Goal: Transaction & Acquisition: Download file/media

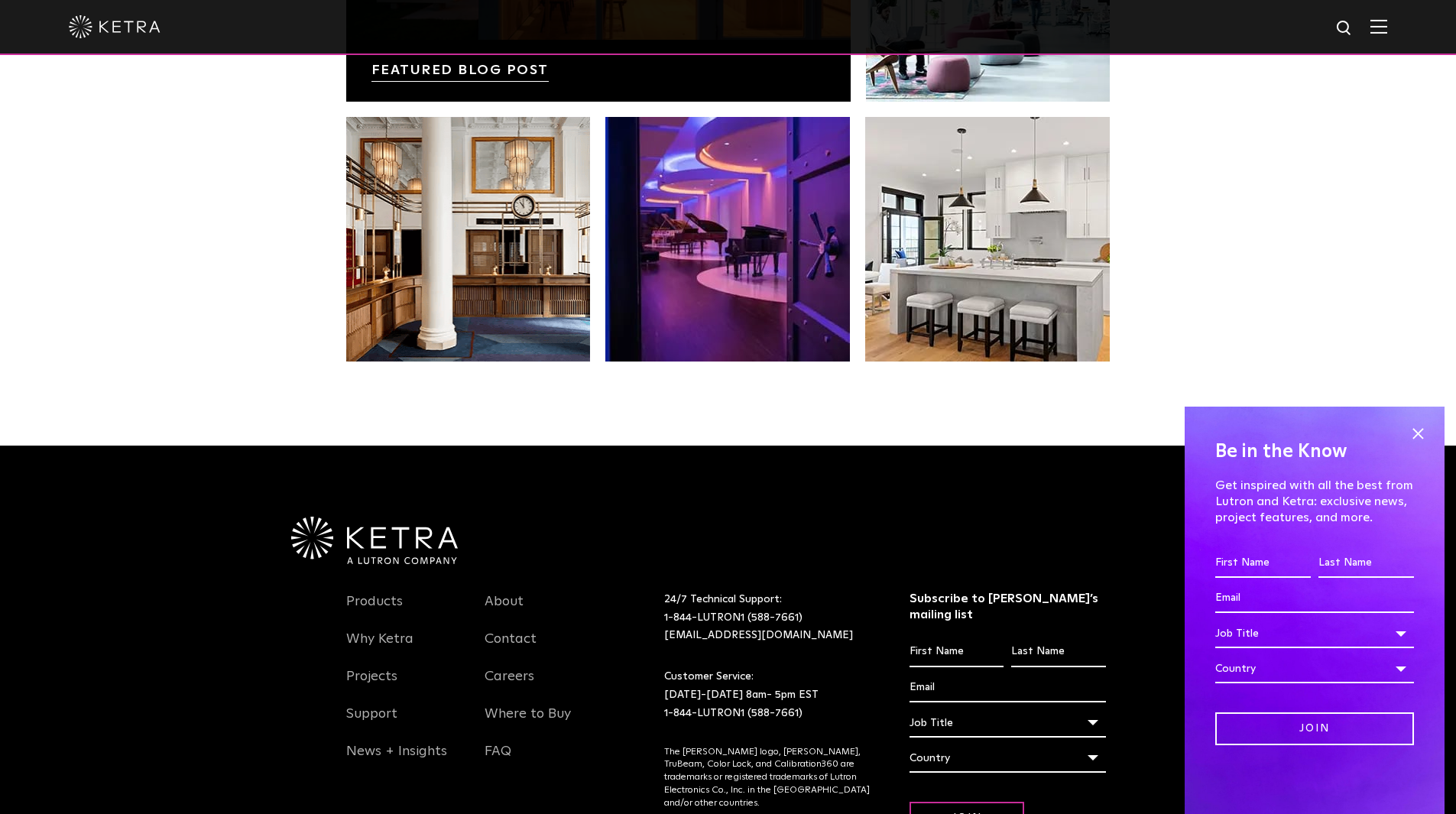
scroll to position [3215, 0]
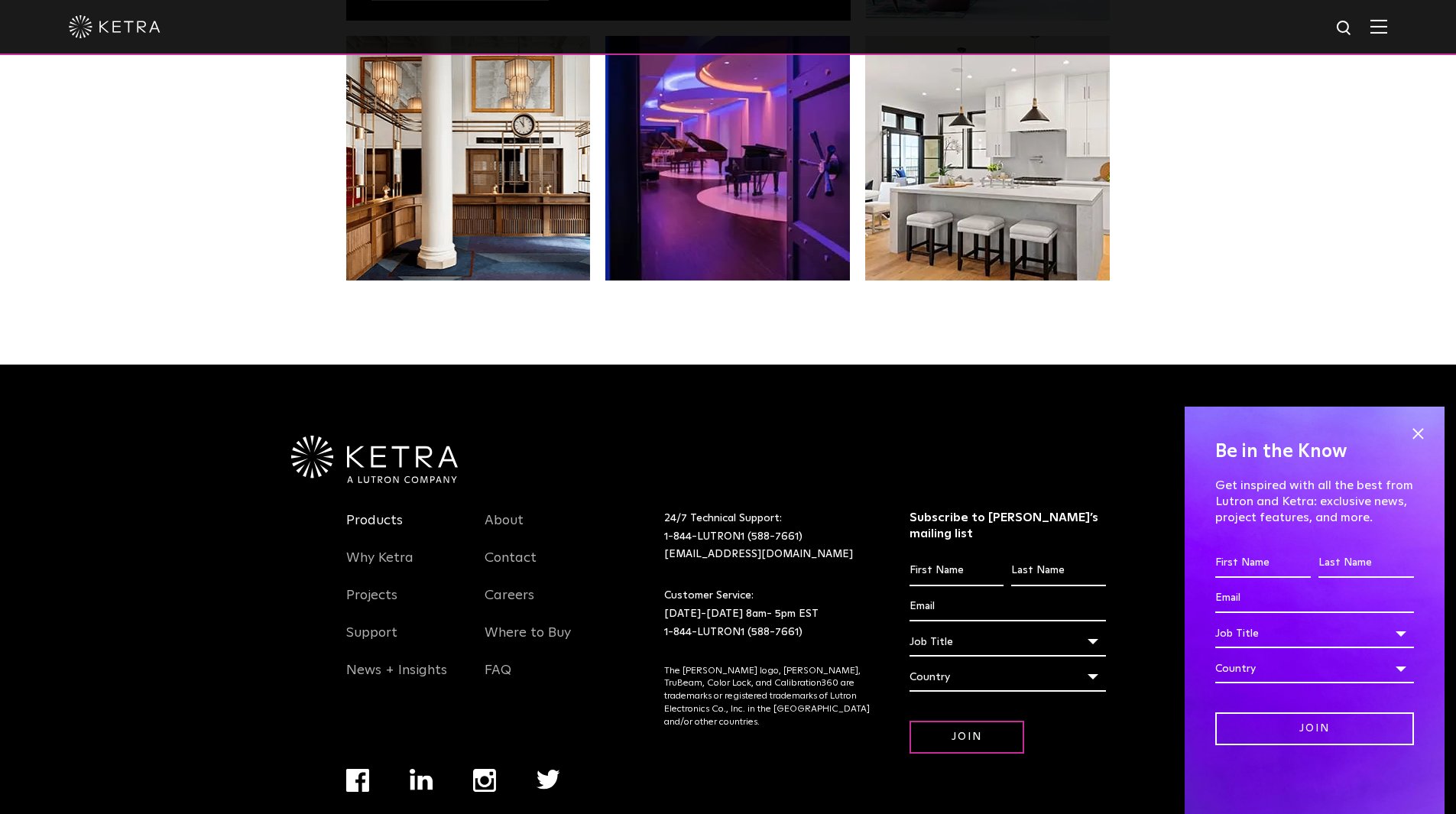
click at [392, 512] on link "Products" at bounding box center [374, 529] width 57 height 35
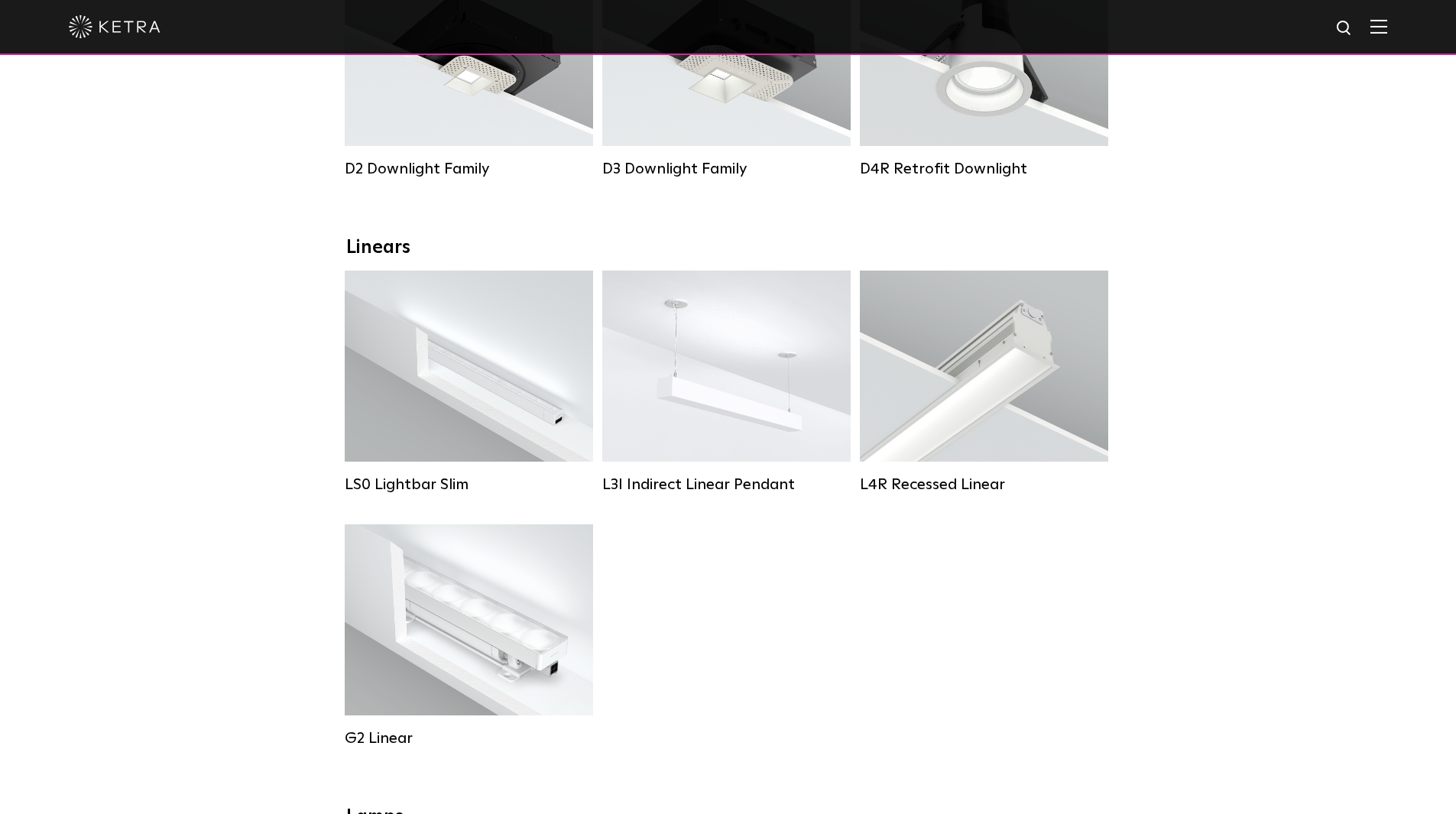
scroll to position [77, 0]
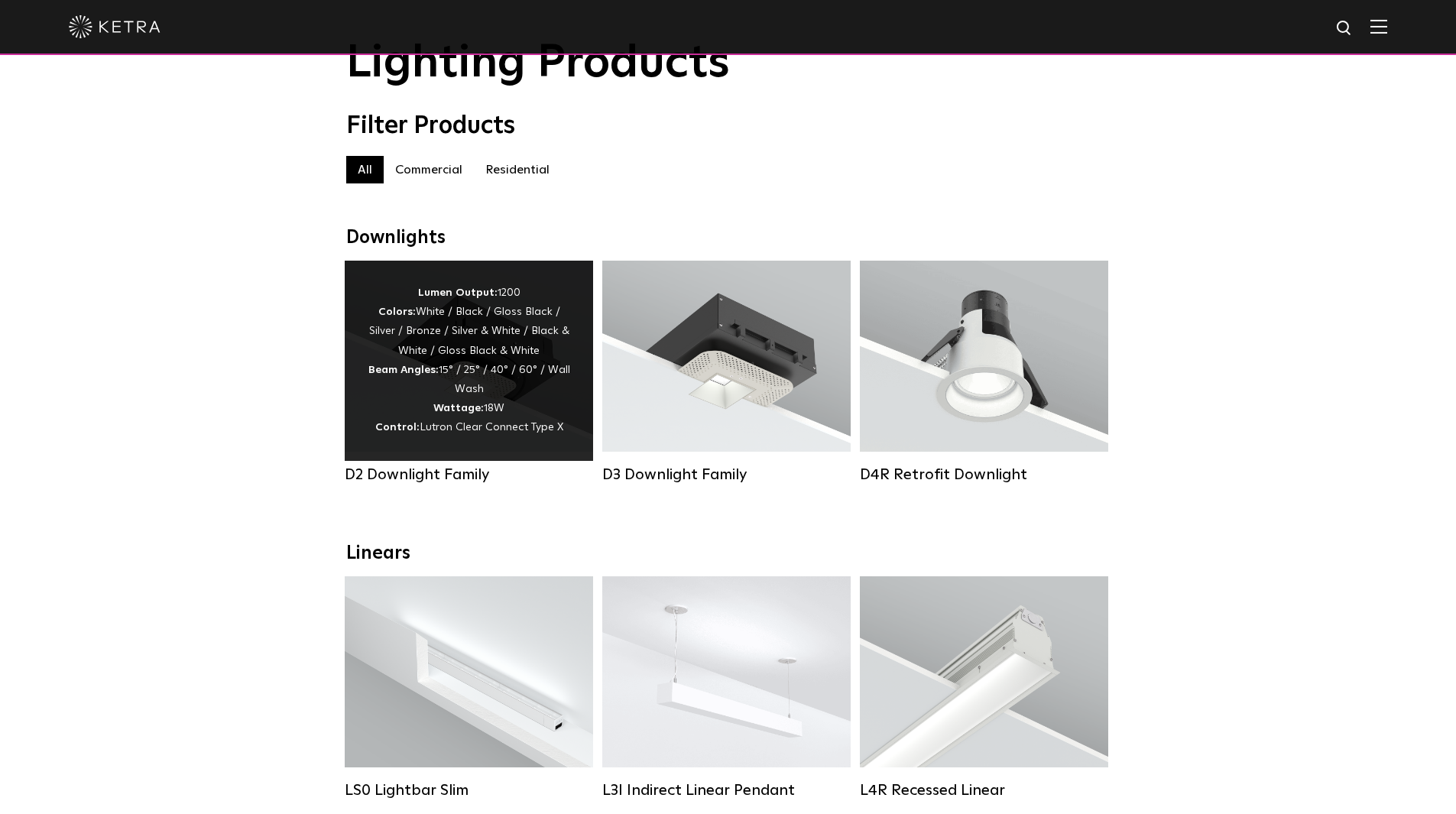
click at [521, 362] on div "Lumen Output: 1200 Colors: White / Black / Gloss Black / Silver / Bronze / Silv…" at bounding box center [468, 360] width 202 height 154
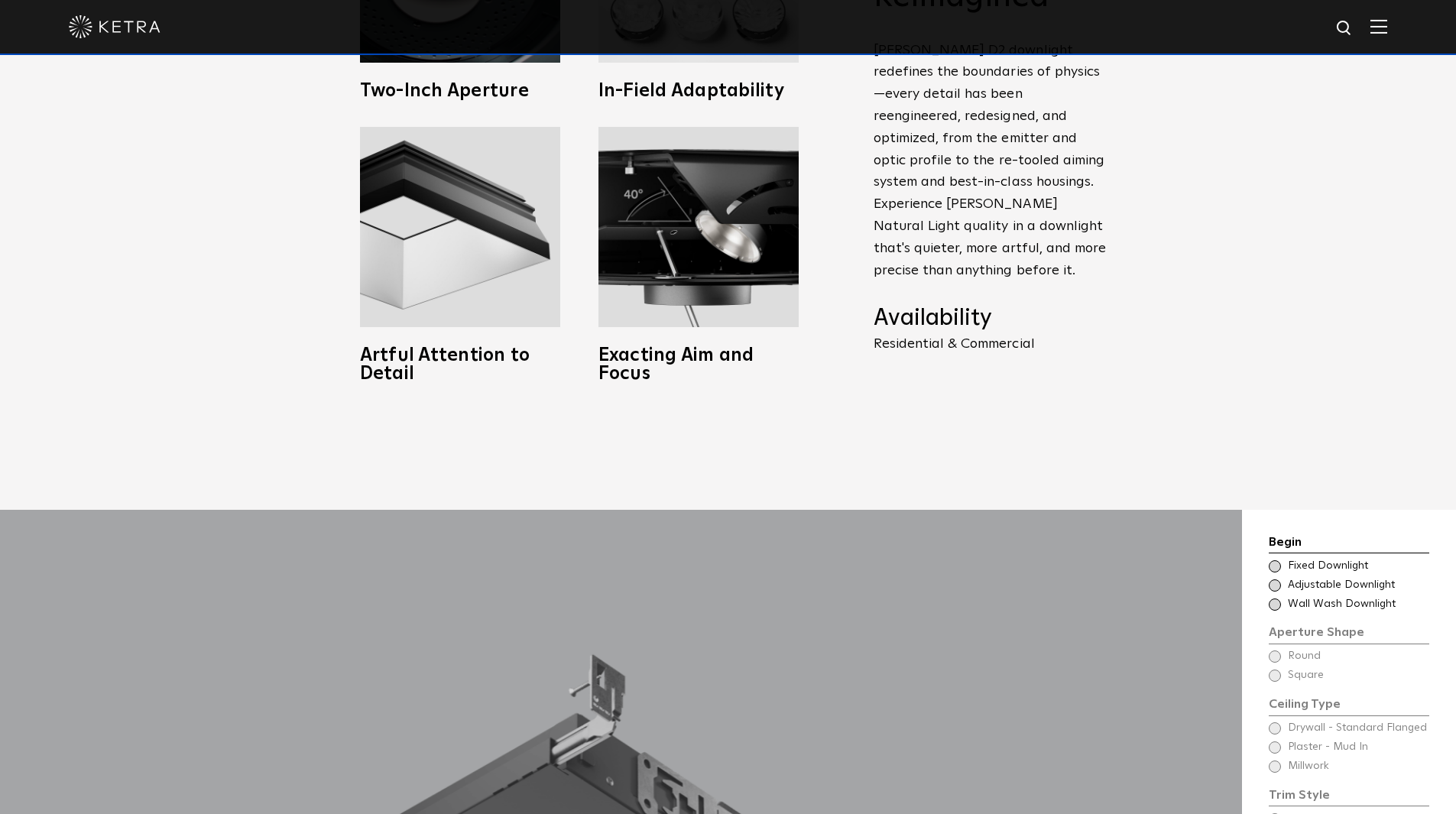
scroll to position [1281, 0]
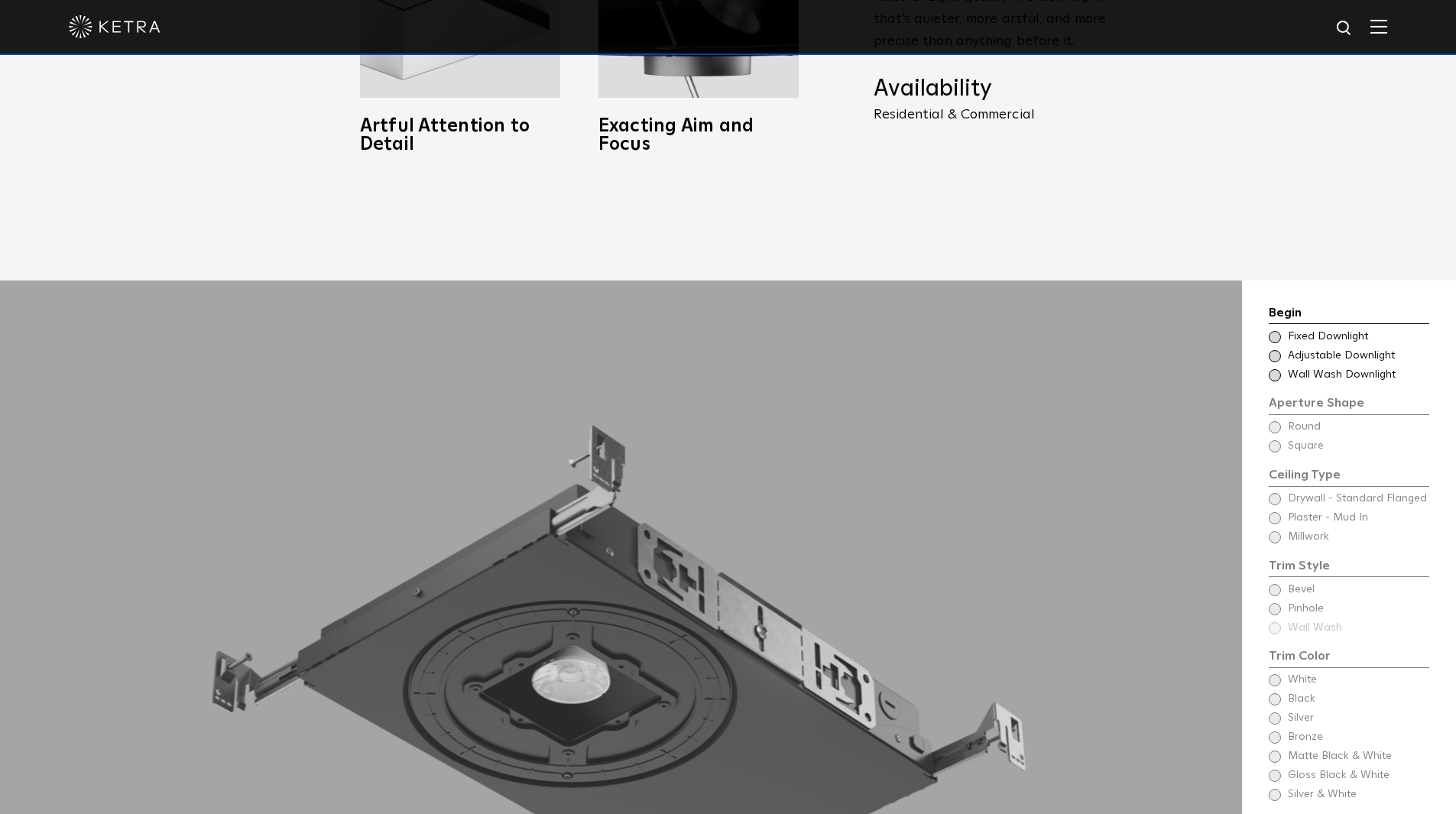
click at [1344, 329] on span "Fixed Downlight" at bounding box center [1358, 337] width 140 height 16
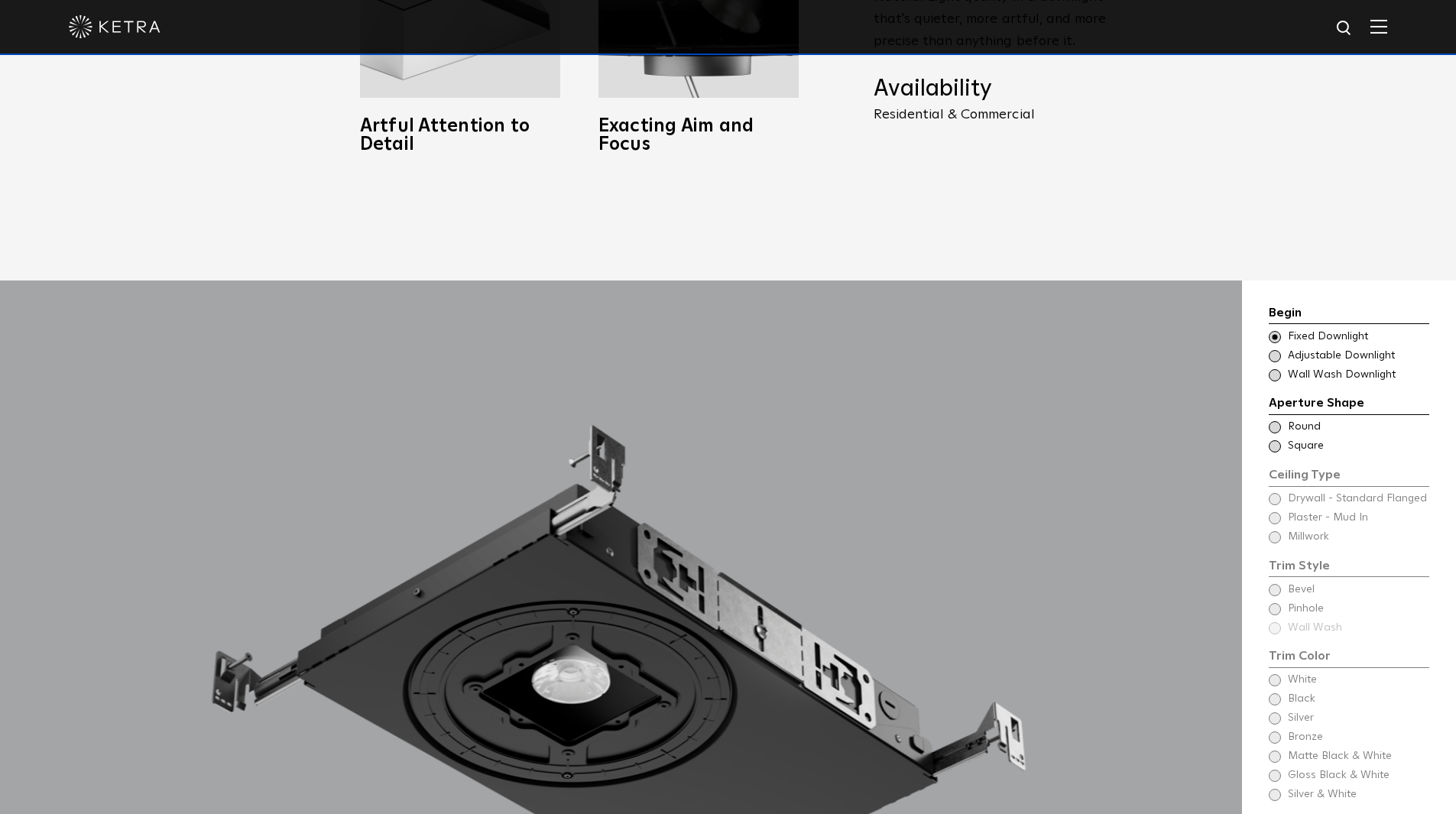
click at [1299, 419] on span "Round" at bounding box center [1358, 427] width 140 height 16
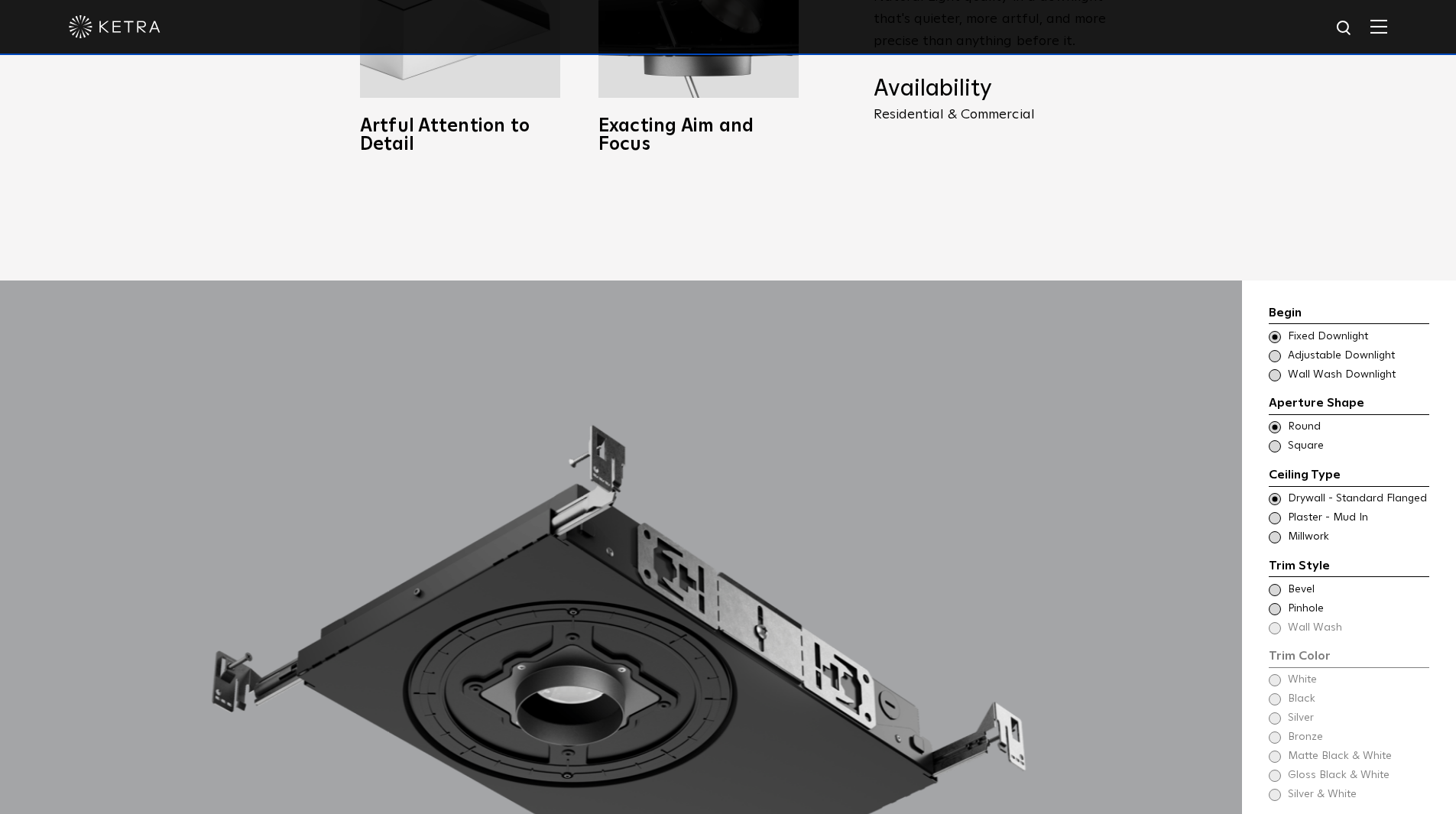
scroll to position [1509, 0]
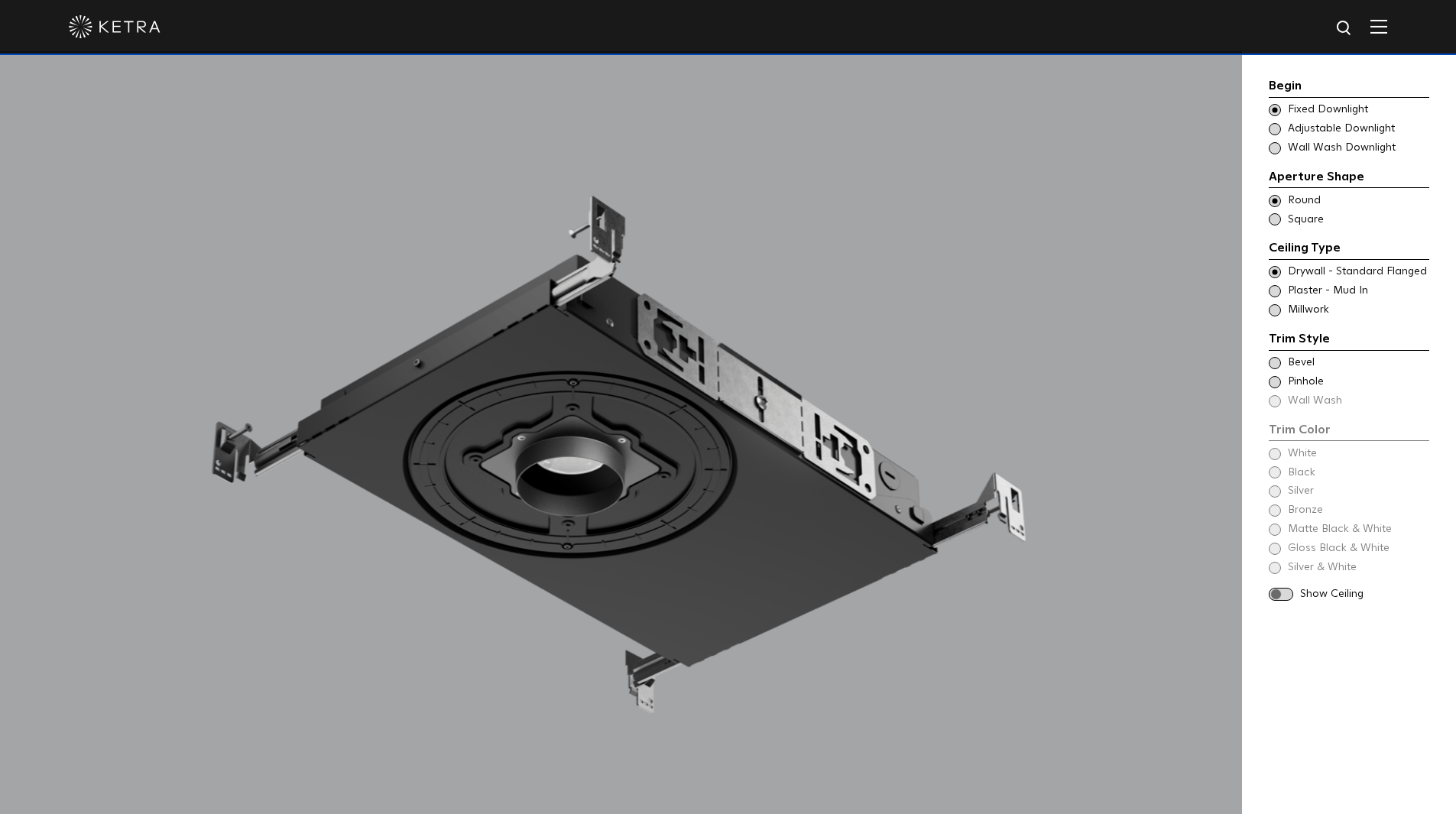
click at [1345, 271] on span "Drywall - Standard Flanged" at bounding box center [1358, 272] width 140 height 16
click at [1297, 364] on span "Bevel" at bounding box center [1358, 363] width 140 height 16
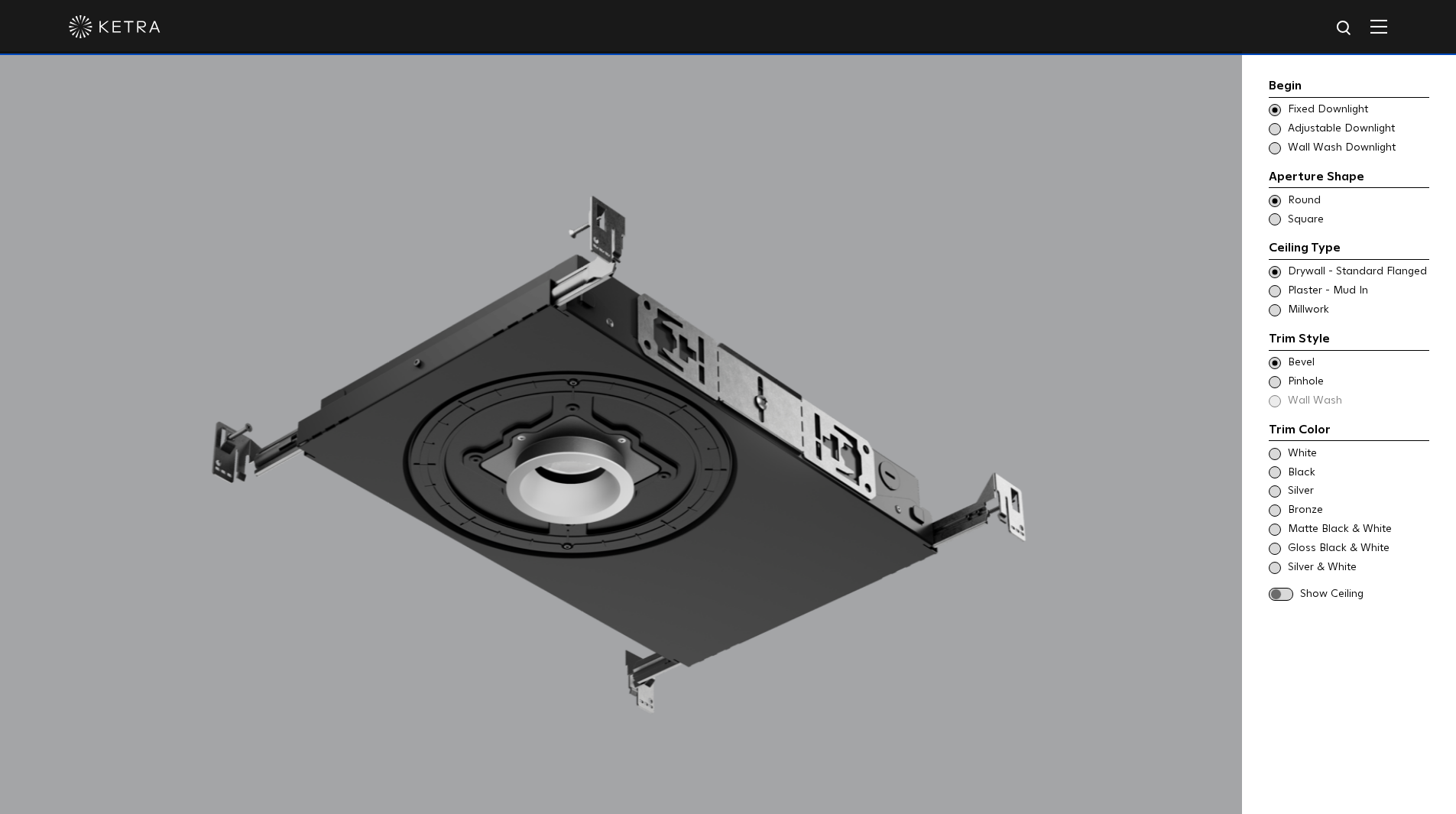
click at [1299, 378] on span "Pinhole" at bounding box center [1358, 382] width 140 height 16
click at [1302, 364] on span "Bevel" at bounding box center [1358, 363] width 140 height 16
click at [1289, 477] on span "Black" at bounding box center [1358, 473] width 140 height 16
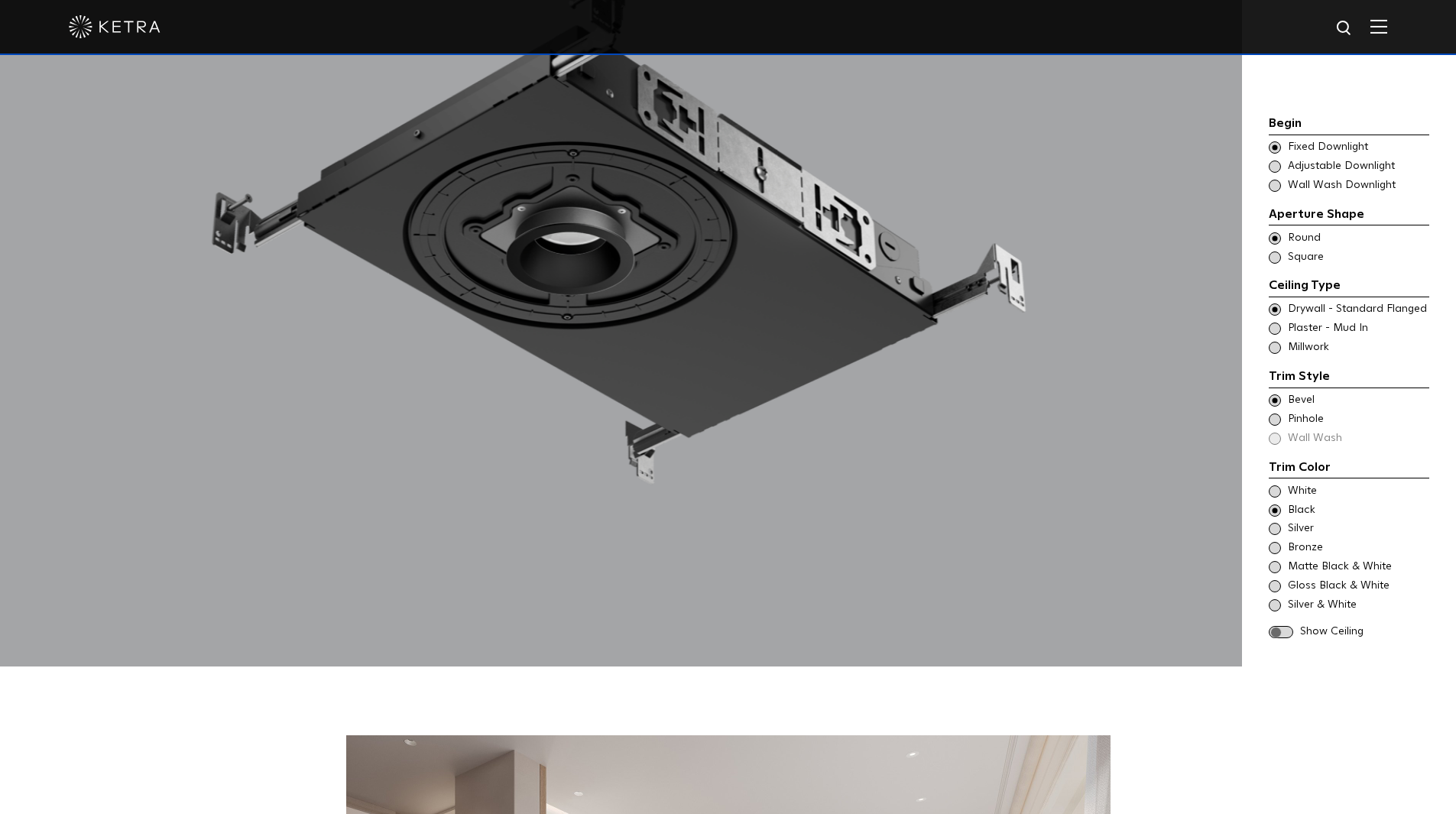
click at [1284, 626] on span at bounding box center [1282, 633] width 25 height 13
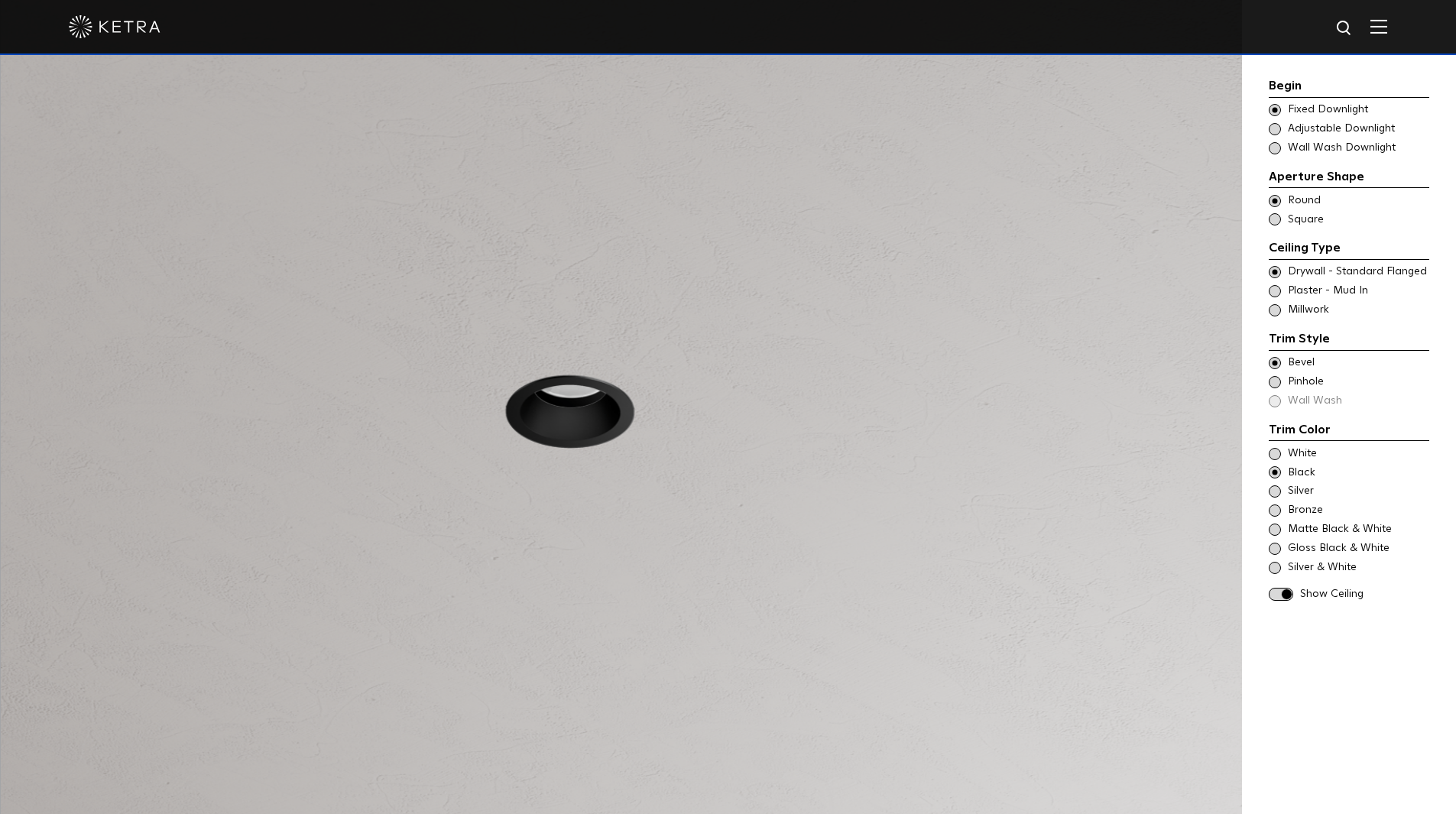
scroll to position [1509, 0]
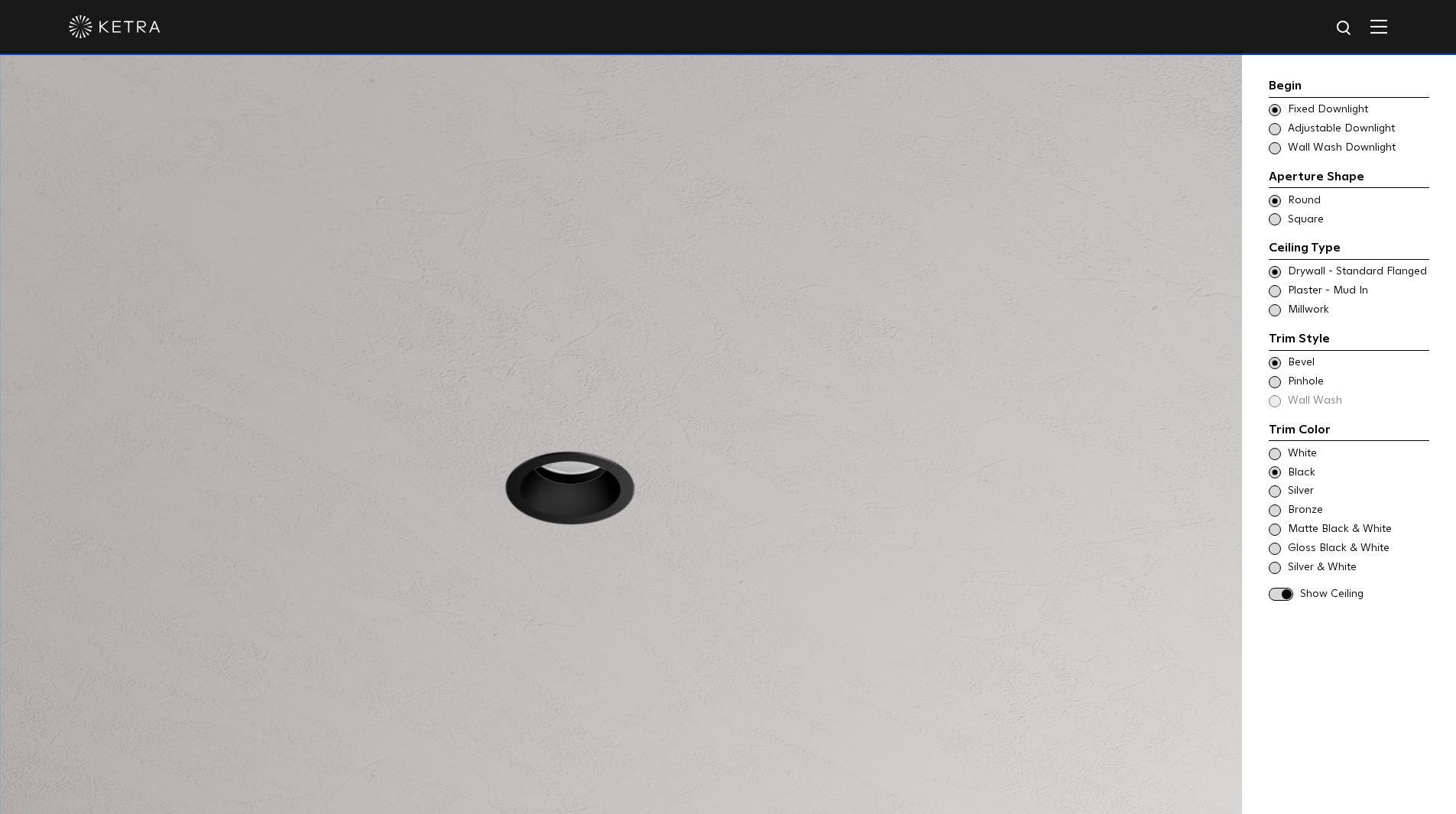
click at [1276, 595] on span at bounding box center [1282, 594] width 25 height 13
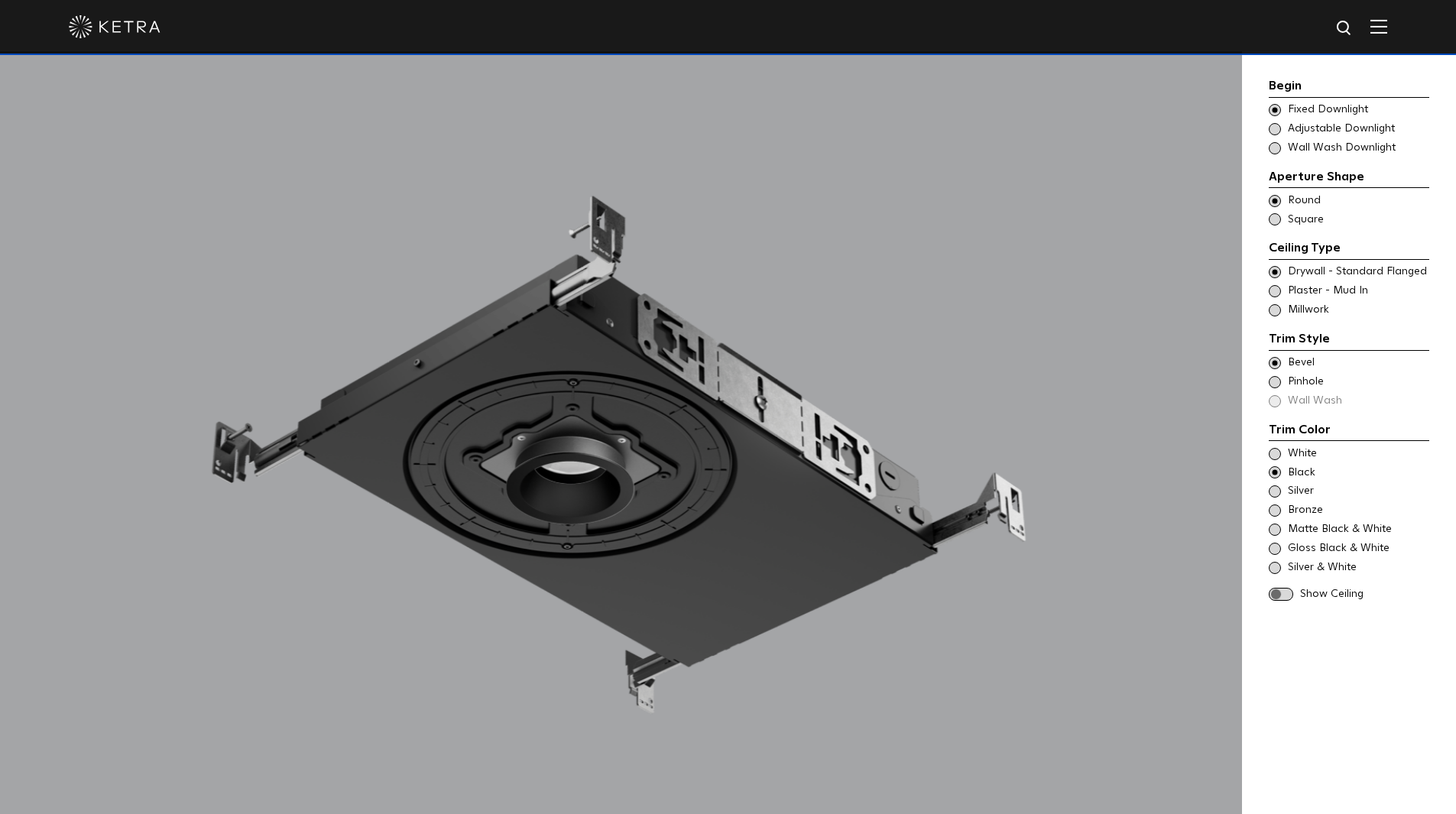
click at [1286, 596] on span at bounding box center [1282, 594] width 25 height 13
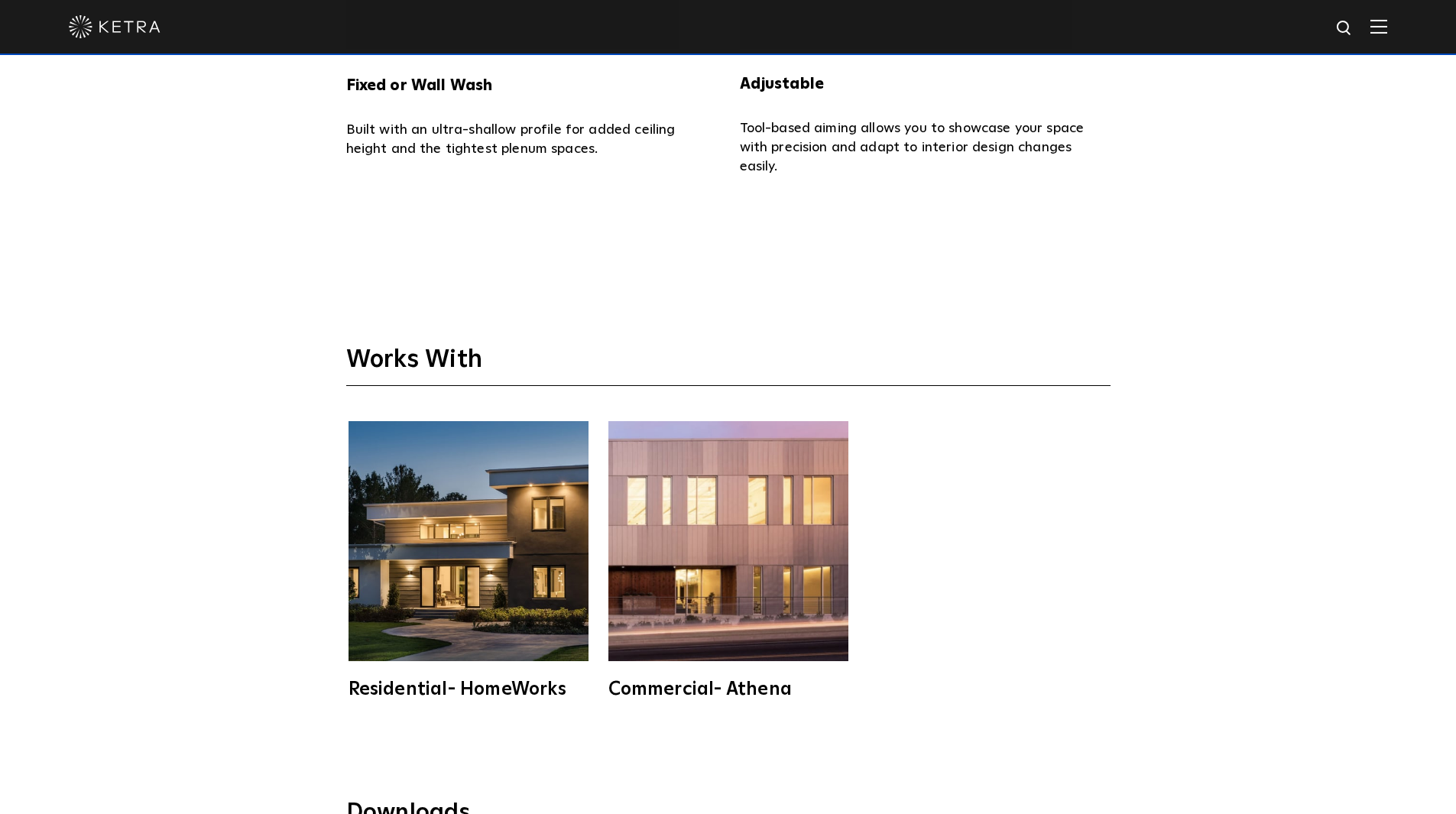
scroll to position [4414, 0]
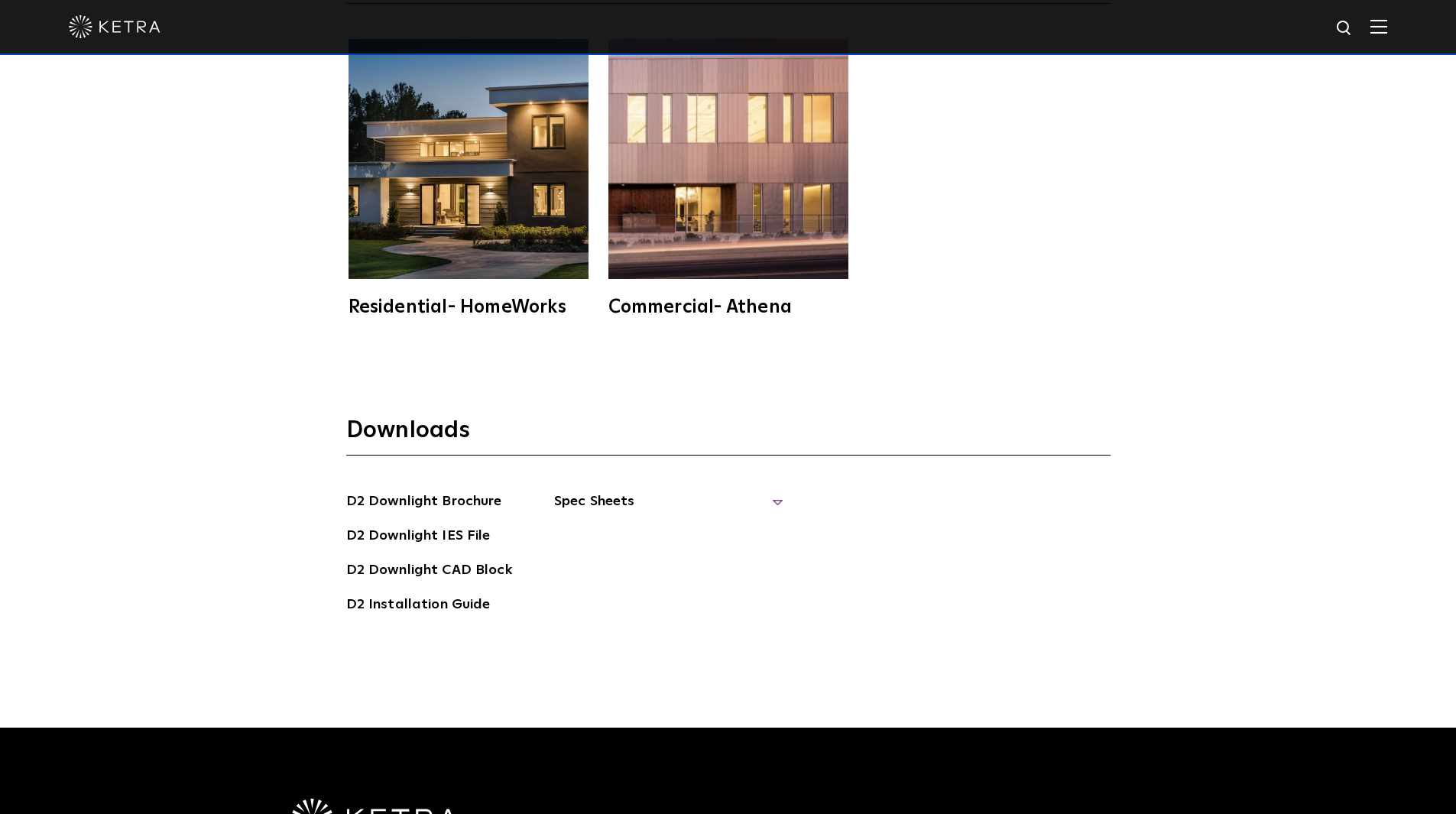
click at [702, 491] on span "Spec Sheets" at bounding box center [669, 507] width 229 height 33
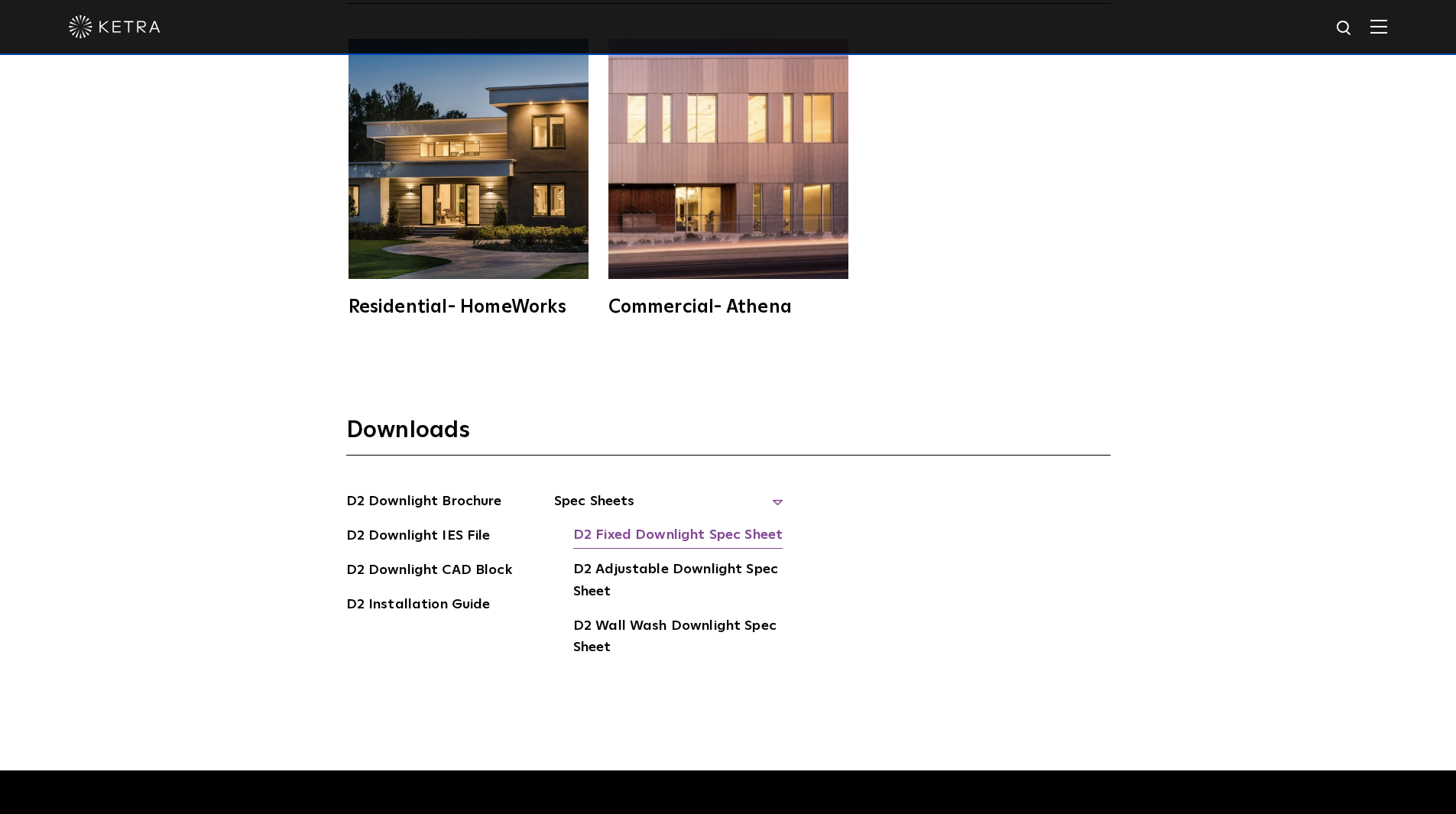
click at [705, 524] on link "D2 Fixed Downlight Spec Sheet" at bounding box center [678, 536] width 209 height 25
